Goal: Task Accomplishment & Management: Manage account settings

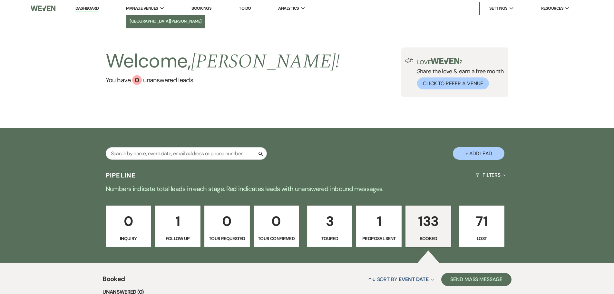
click at [155, 21] on li "[GEOGRAPHIC_DATA][PERSON_NAME]" at bounding box center [166, 21] width 72 height 6
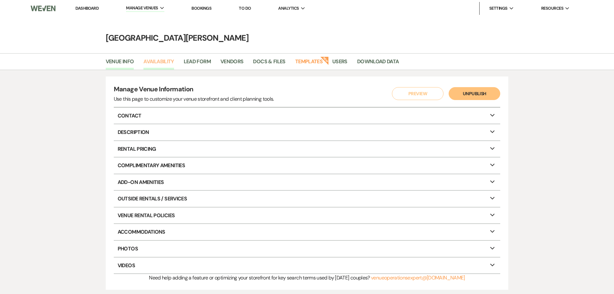
click at [157, 62] on link "Availability" at bounding box center [158, 63] width 30 height 12
select select "3"
select select "2026"
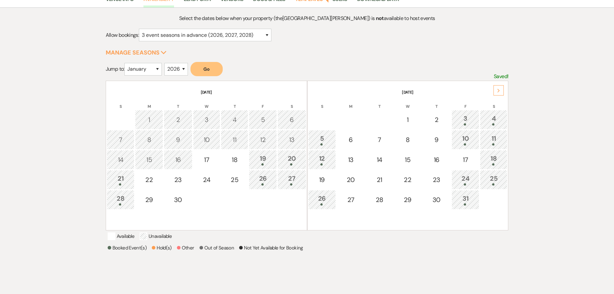
scroll to position [64, 0]
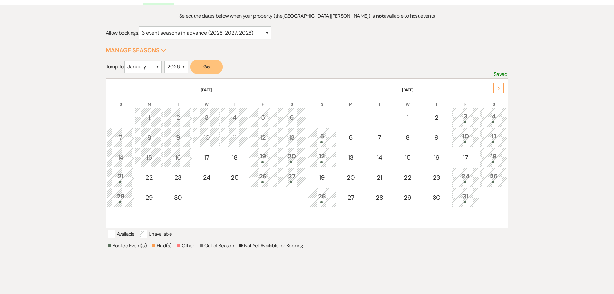
click at [498, 85] on div "Next" at bounding box center [498, 88] width 10 height 10
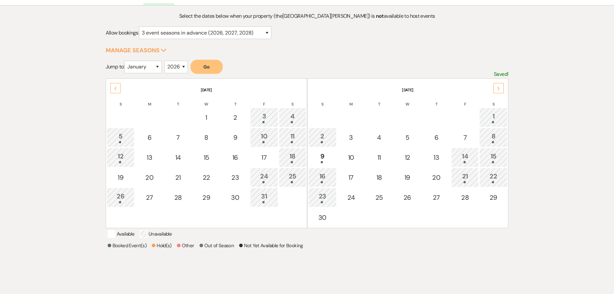
click at [500, 87] on div "Next" at bounding box center [498, 88] width 10 height 10
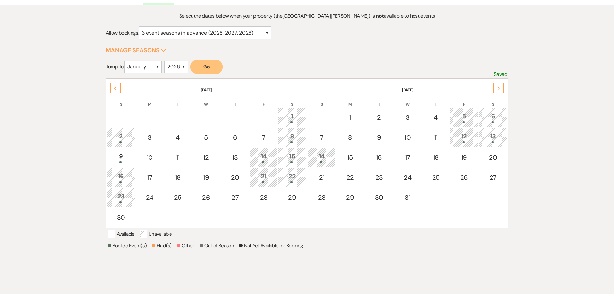
click at [117, 89] on icon "Previous" at bounding box center [115, 88] width 3 height 4
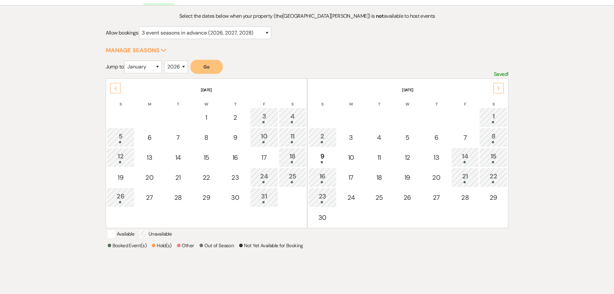
click at [500, 89] on div "Next" at bounding box center [498, 88] width 10 height 10
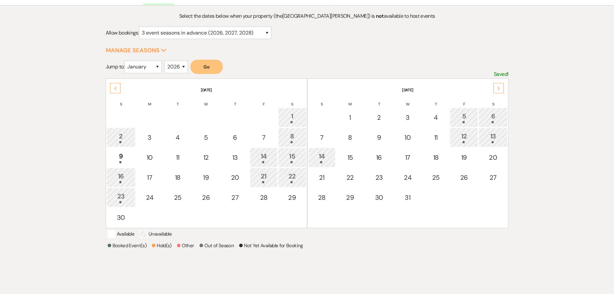
click at [112, 87] on div "Previous" at bounding box center [115, 88] width 10 height 10
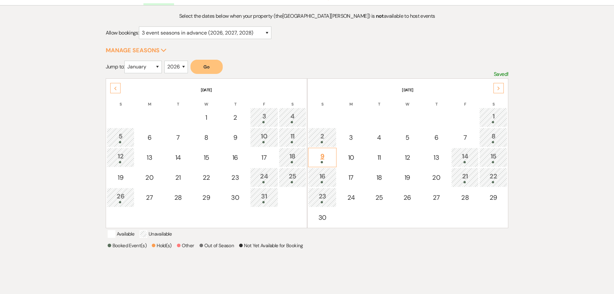
click at [325, 157] on div "9" at bounding box center [323, 157] width 22 height 12
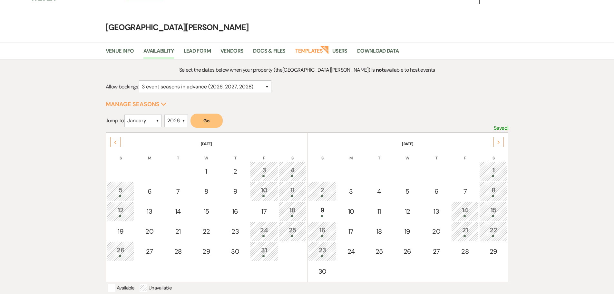
scroll to position [0, 0]
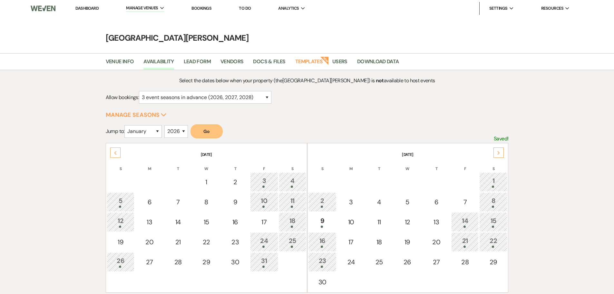
click at [319, 242] on div "16" at bounding box center [323, 242] width 22 height 12
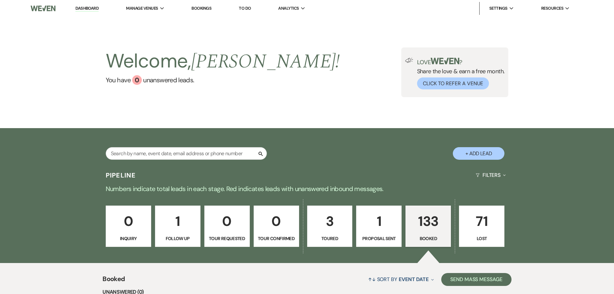
click at [426, 222] on p "133" at bounding box center [428, 221] width 37 height 22
